Goal: Information Seeking & Learning: Find specific fact

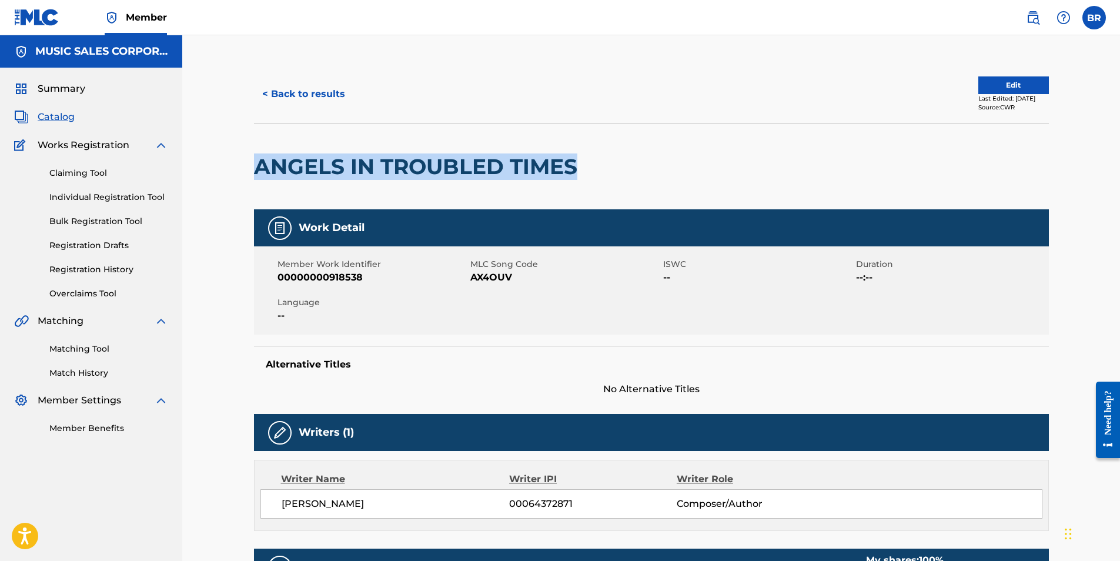
click at [91, 266] on link "Registration History" at bounding box center [108, 269] width 119 height 12
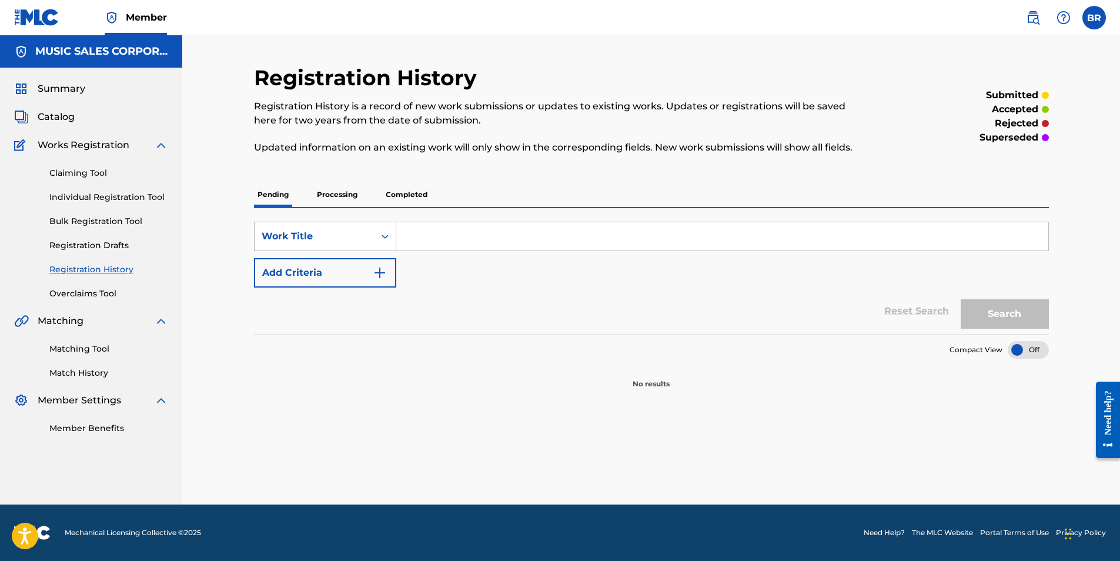
click at [383, 235] on icon "Search Form" at bounding box center [385, 236] width 12 height 12
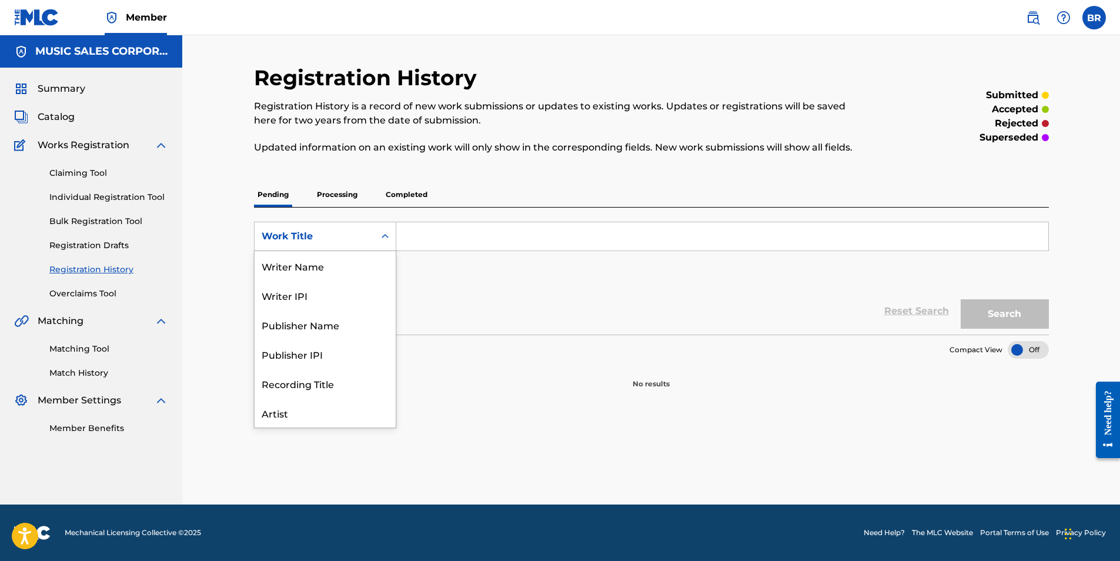
scroll to position [59, 0]
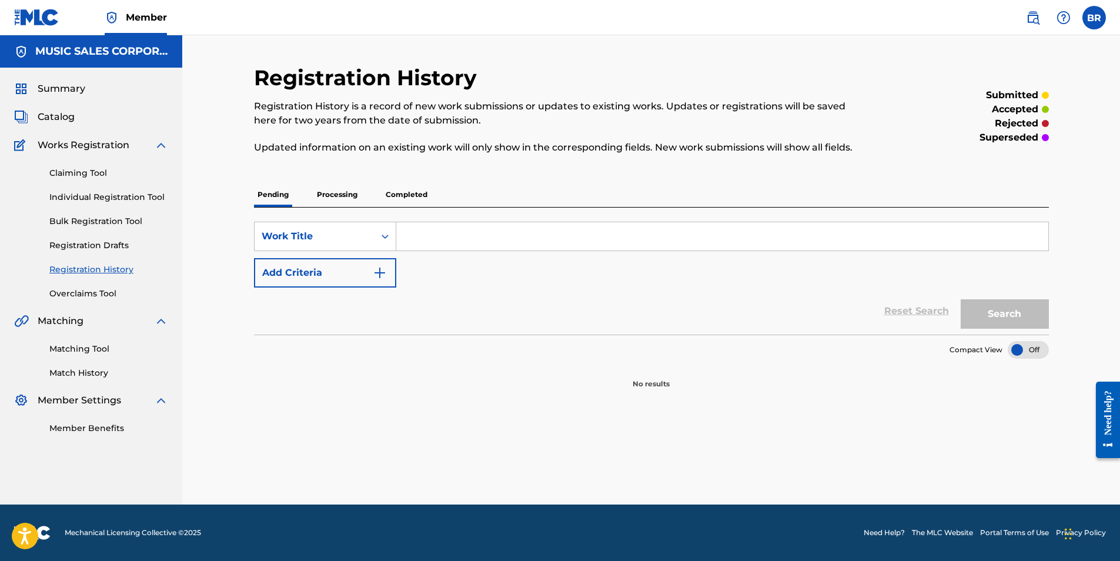
click at [383, 235] on icon "Search Form" at bounding box center [385, 236] width 12 height 12
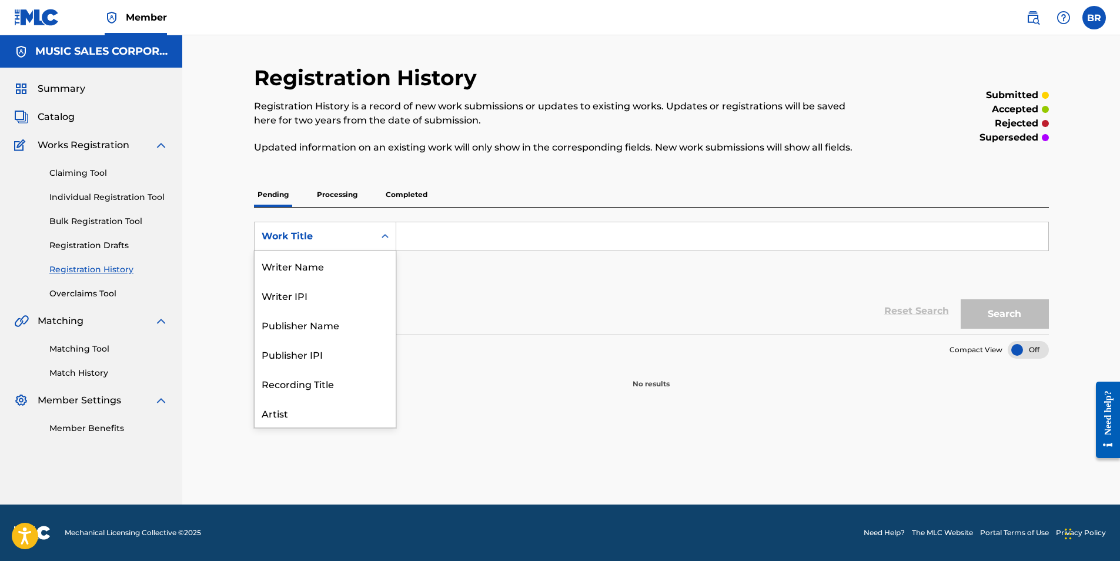
click at [388, 235] on icon "Search Form" at bounding box center [385, 236] width 12 height 12
click at [58, 118] on span "Catalog" at bounding box center [56, 117] width 37 height 14
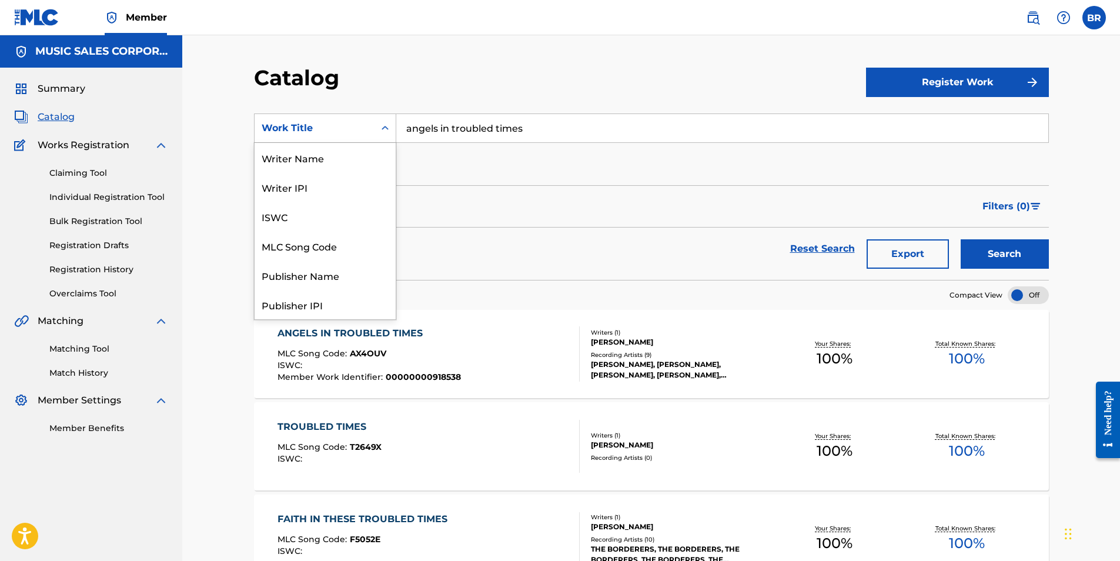
click at [386, 128] on icon "Search Form" at bounding box center [385, 128] width 7 height 4
click at [299, 162] on div "Writer Name" at bounding box center [325, 157] width 141 height 29
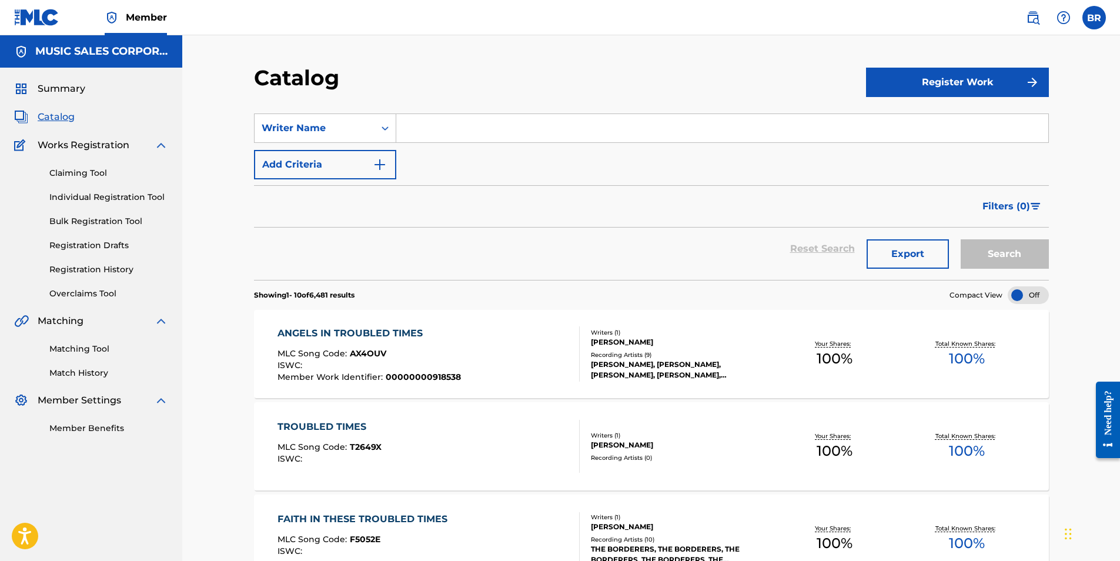
click at [440, 121] on input "Search Form" at bounding box center [722, 128] width 652 height 28
type input "[PERSON_NAME]"
click at [986, 260] on button "Search" at bounding box center [1005, 253] width 88 height 29
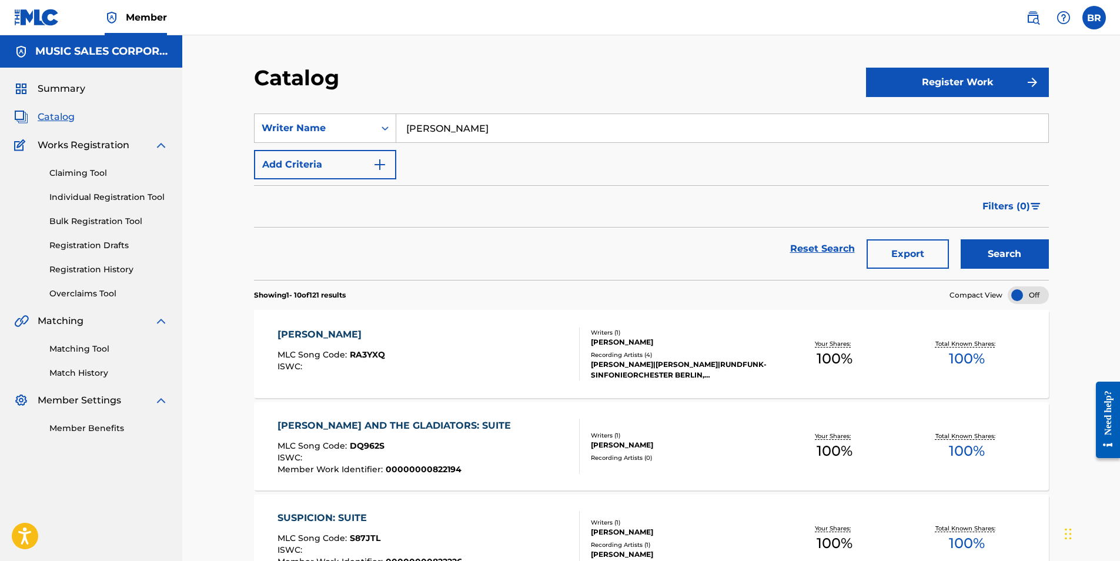
click at [292, 331] on div "[PERSON_NAME]" at bounding box center [331, 334] width 108 height 14
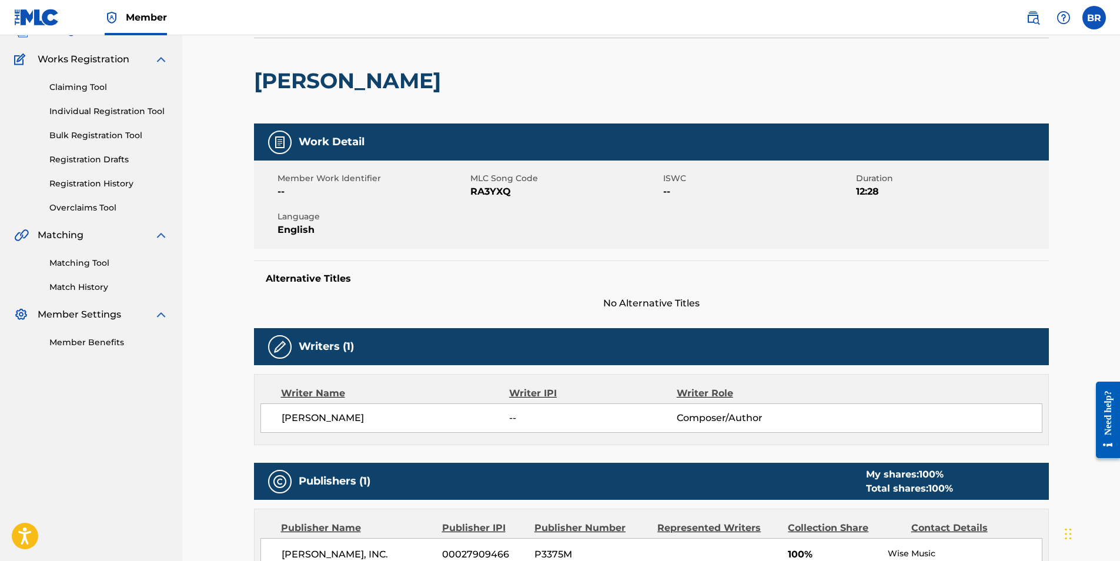
scroll to position [77, 0]
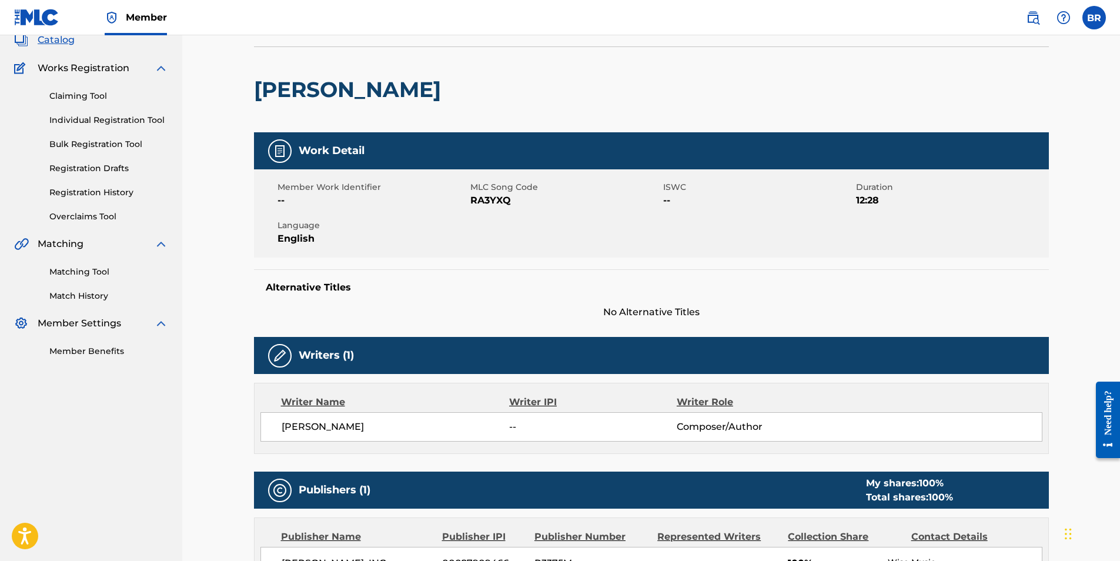
click at [1032, 16] on img at bounding box center [1033, 18] width 14 height 14
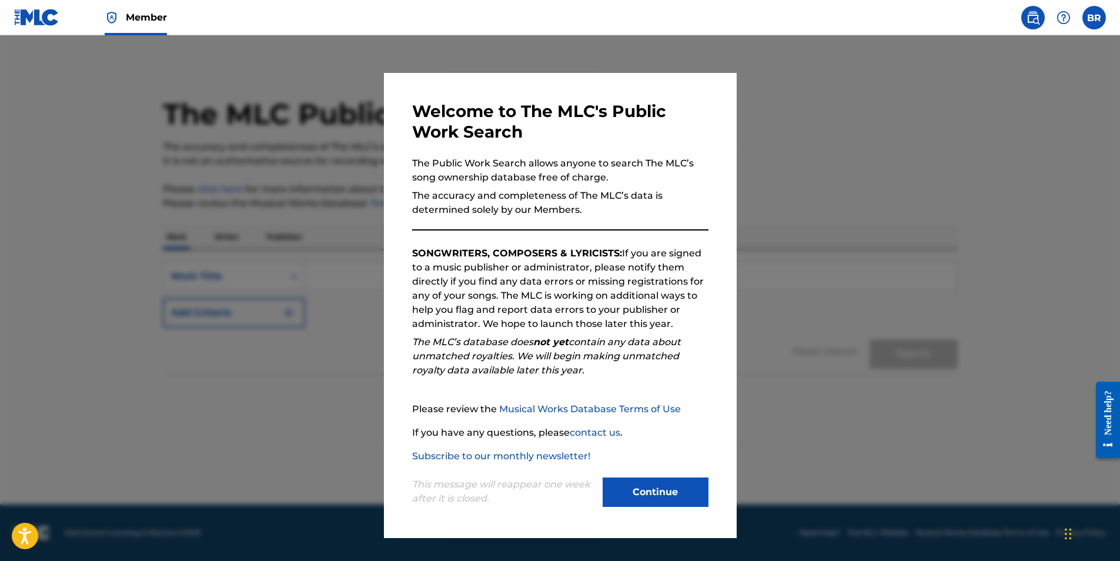
click at [662, 487] on button "Continue" at bounding box center [656, 491] width 106 height 29
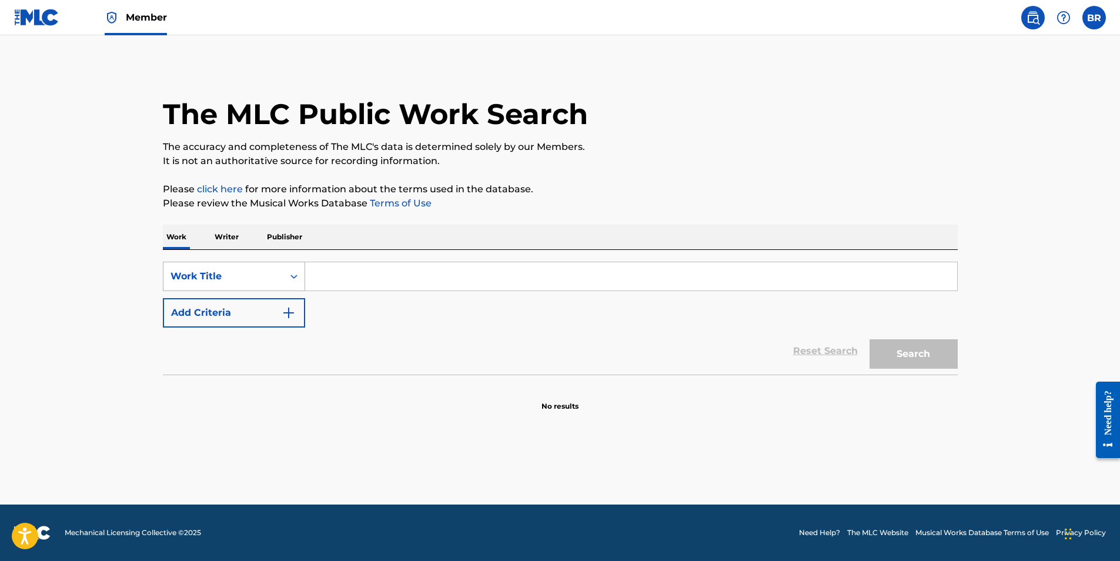
click at [292, 276] on icon "Search Form" at bounding box center [293, 277] width 7 height 4
click at [528, 165] on p "It is not an authoritative source for recording information." at bounding box center [560, 161] width 795 height 14
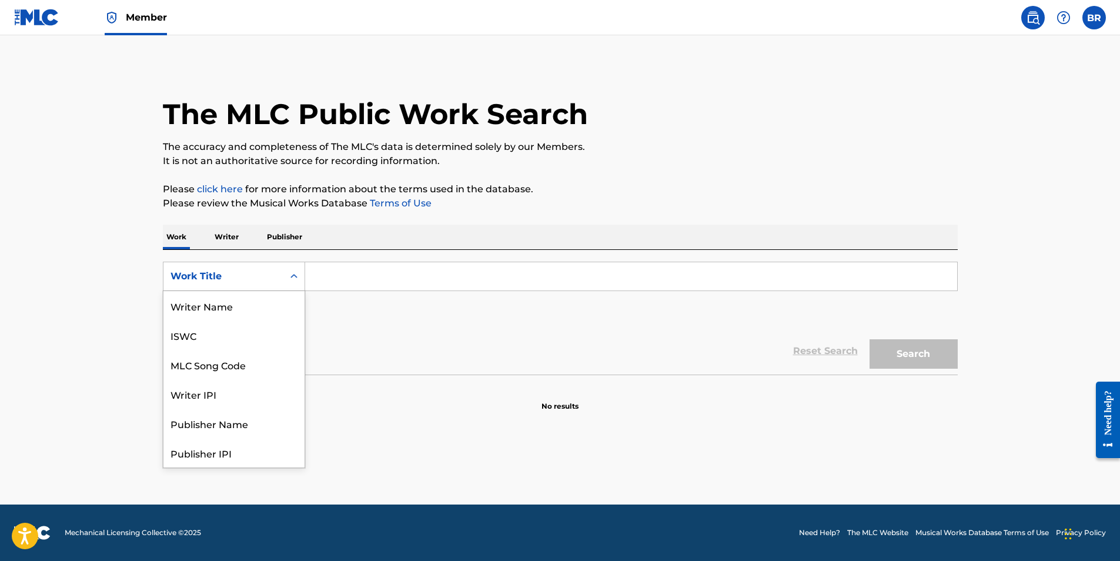
click at [296, 276] on icon "Search Form" at bounding box center [293, 276] width 7 height 4
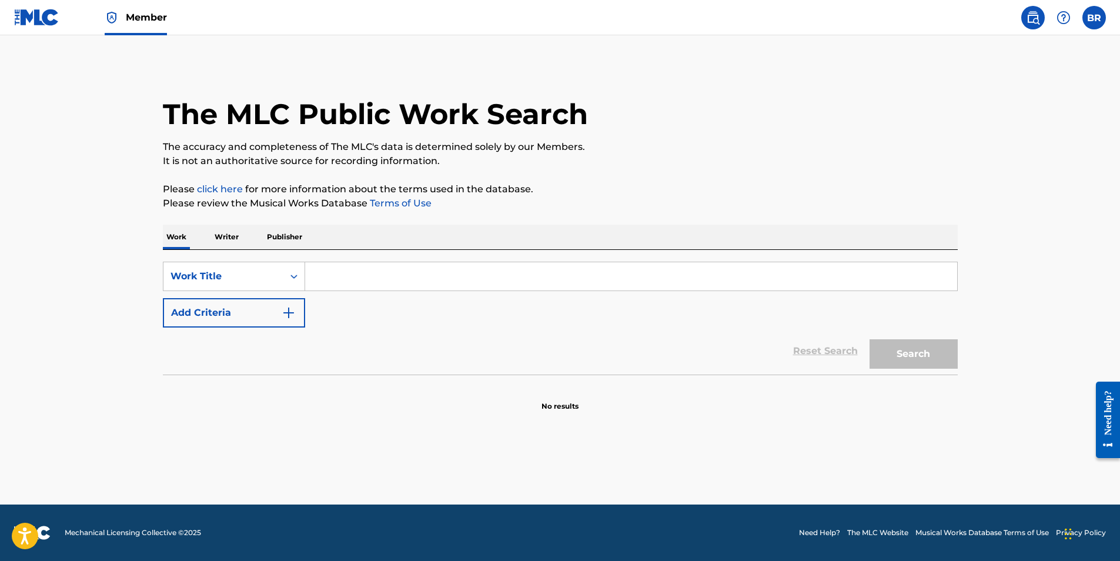
click at [36, 16] on img at bounding box center [36, 17] width 45 height 17
